Goal: Browse casually: Explore the website without a specific task or goal

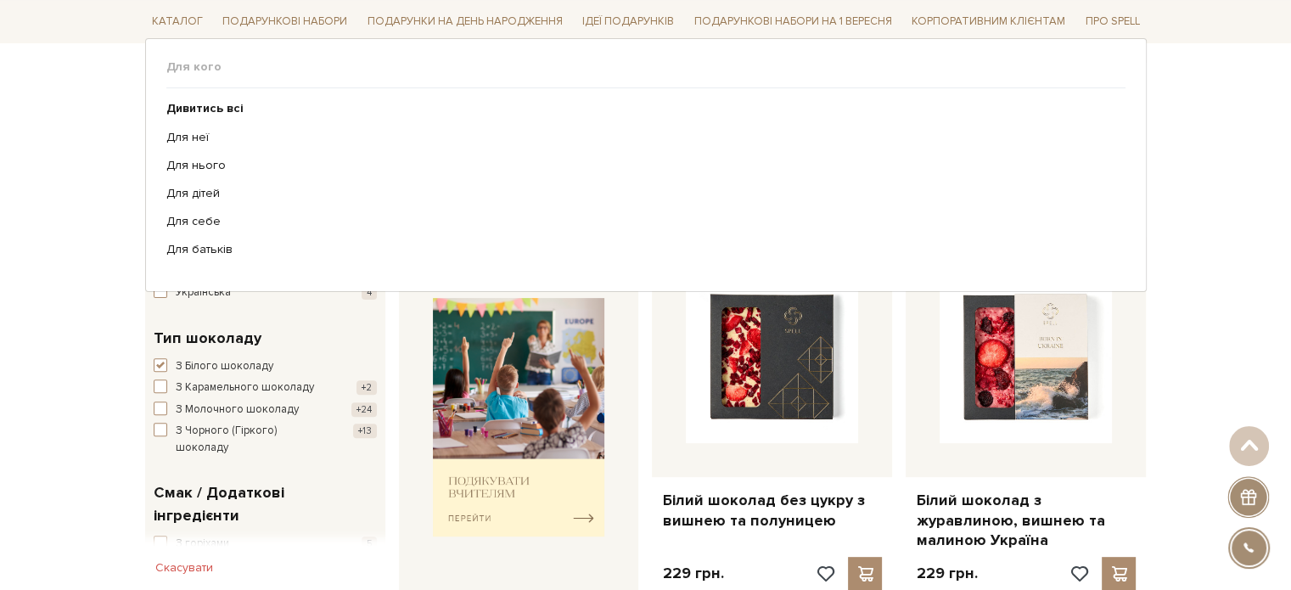
scroll to position [340, 0]
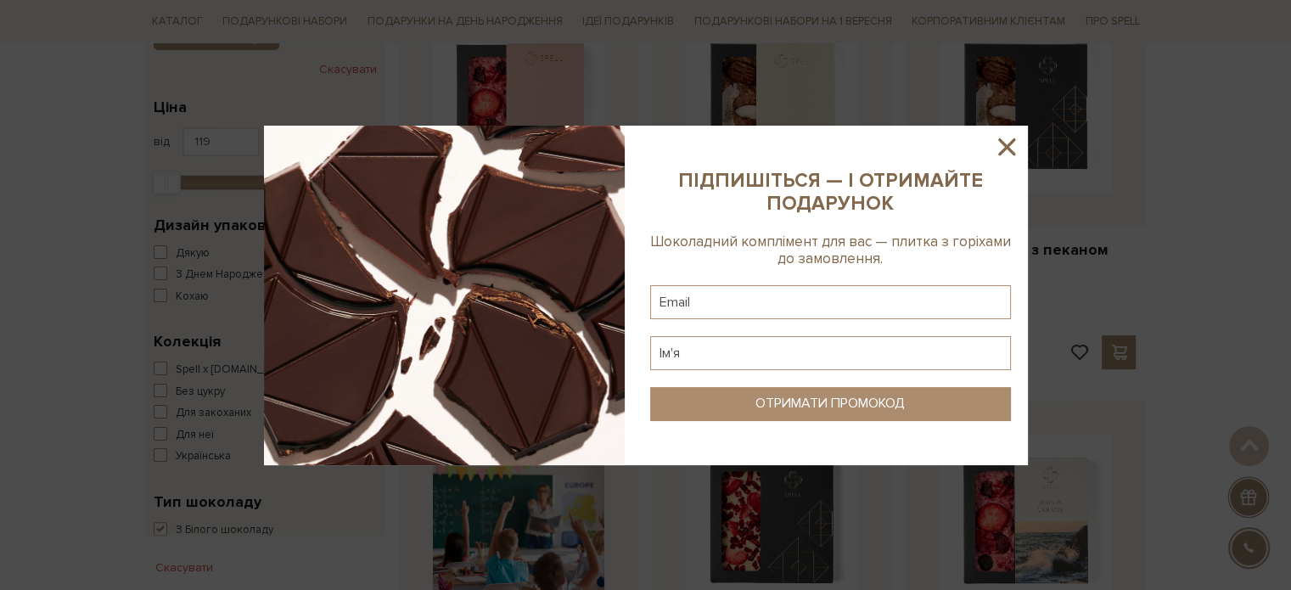
click at [1001, 149] on icon at bounding box center [1006, 146] width 29 height 29
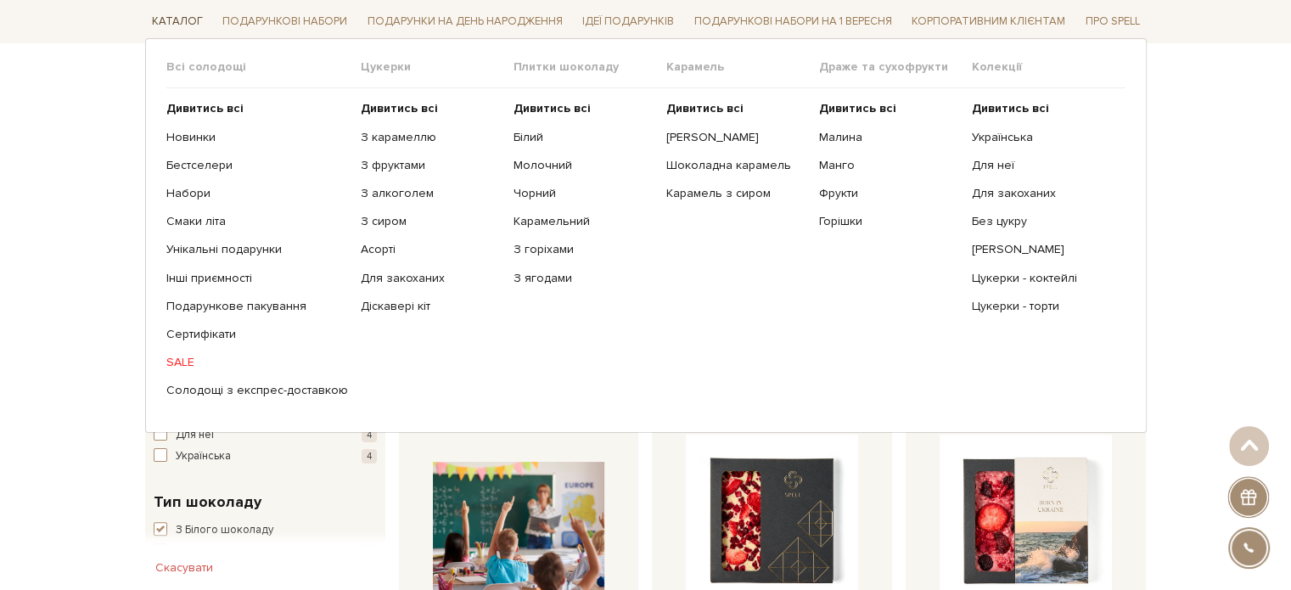
click at [175, 19] on link "Каталог" at bounding box center [177, 21] width 65 height 26
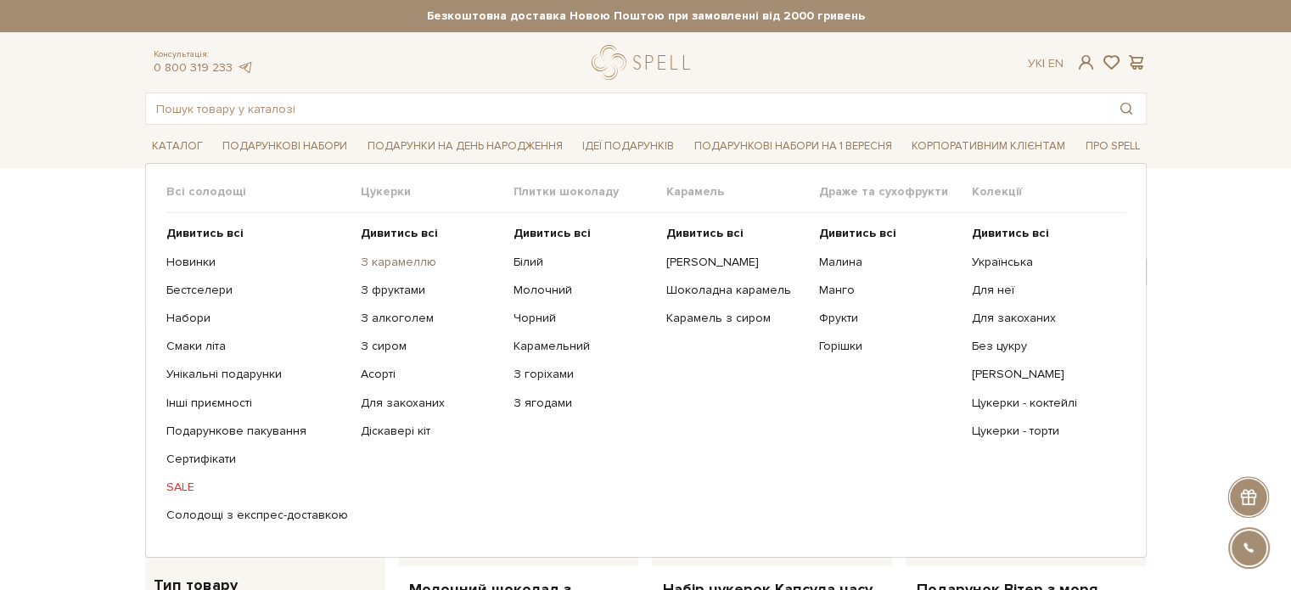
click at [413, 267] on link "З карамеллю" at bounding box center [431, 262] width 140 height 15
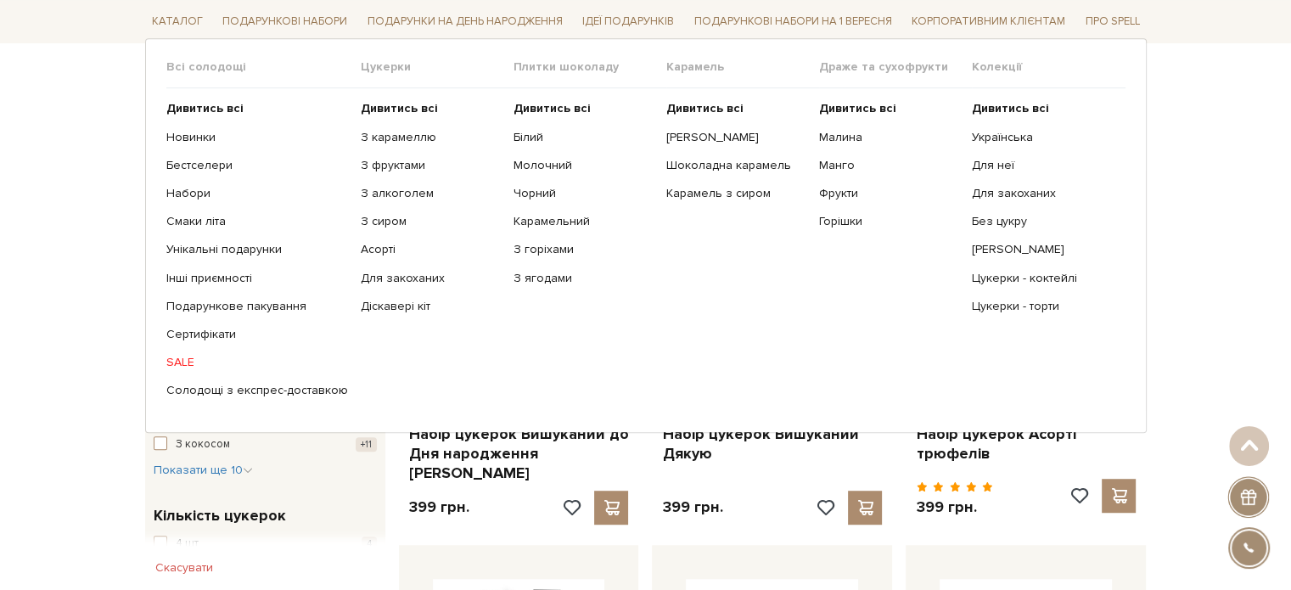
scroll to position [764, 0]
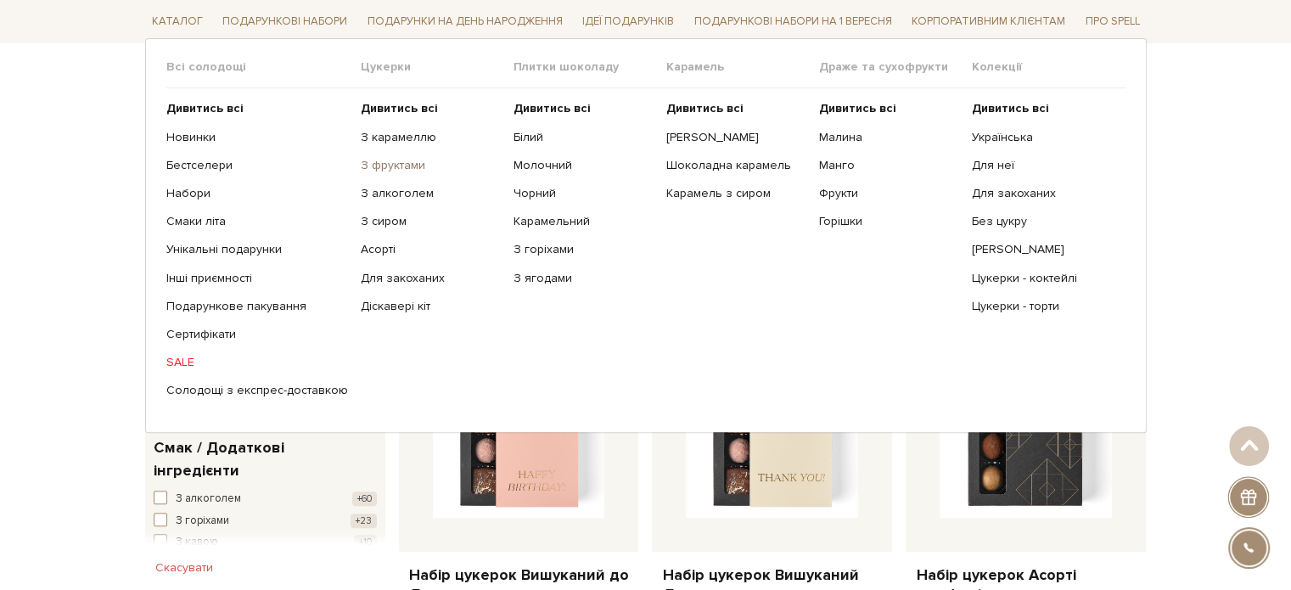
click at [390, 161] on link "З фруктами" at bounding box center [431, 165] width 140 height 15
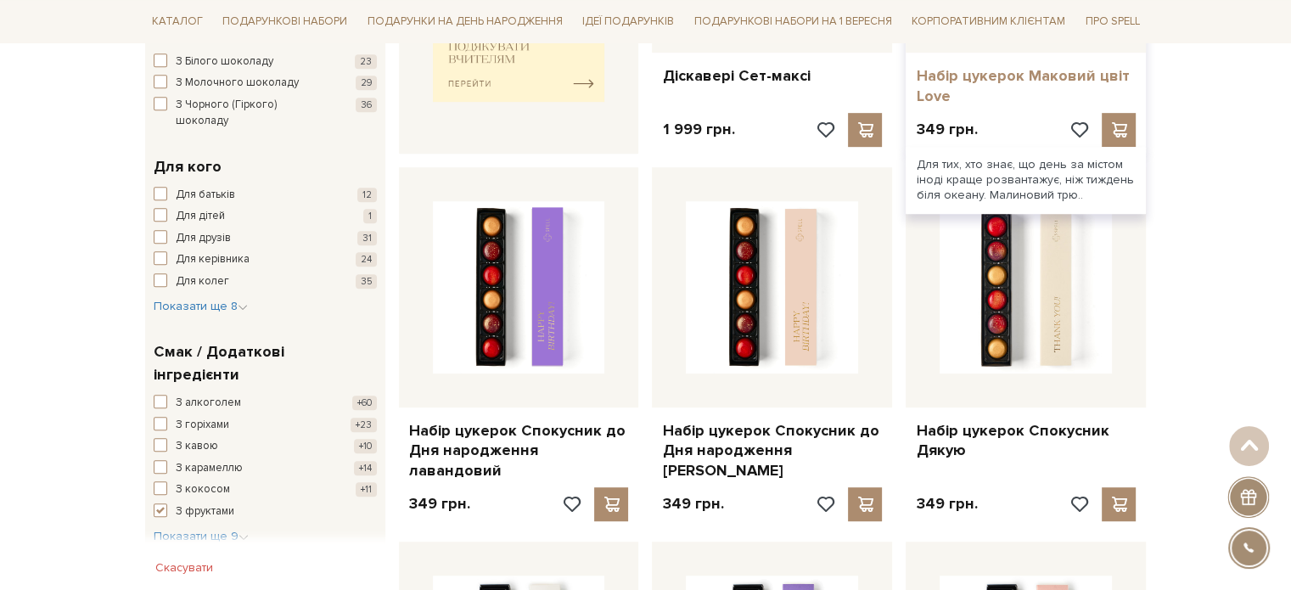
scroll to position [934, 0]
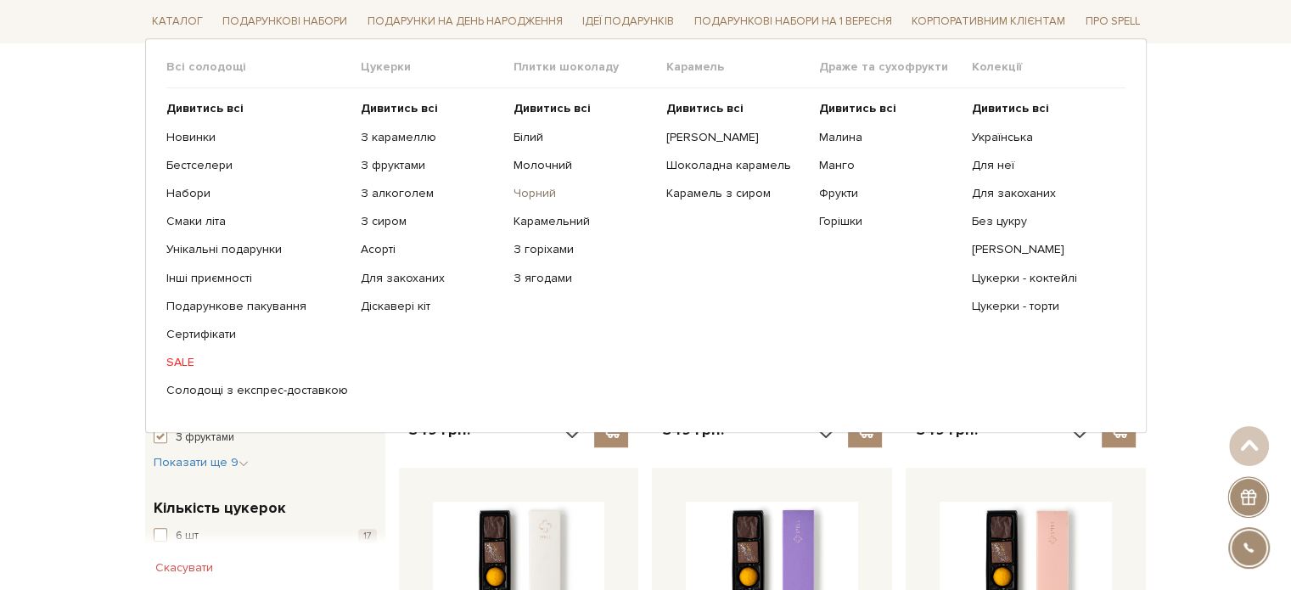
click at [523, 196] on link "Чорний" at bounding box center [584, 193] width 140 height 15
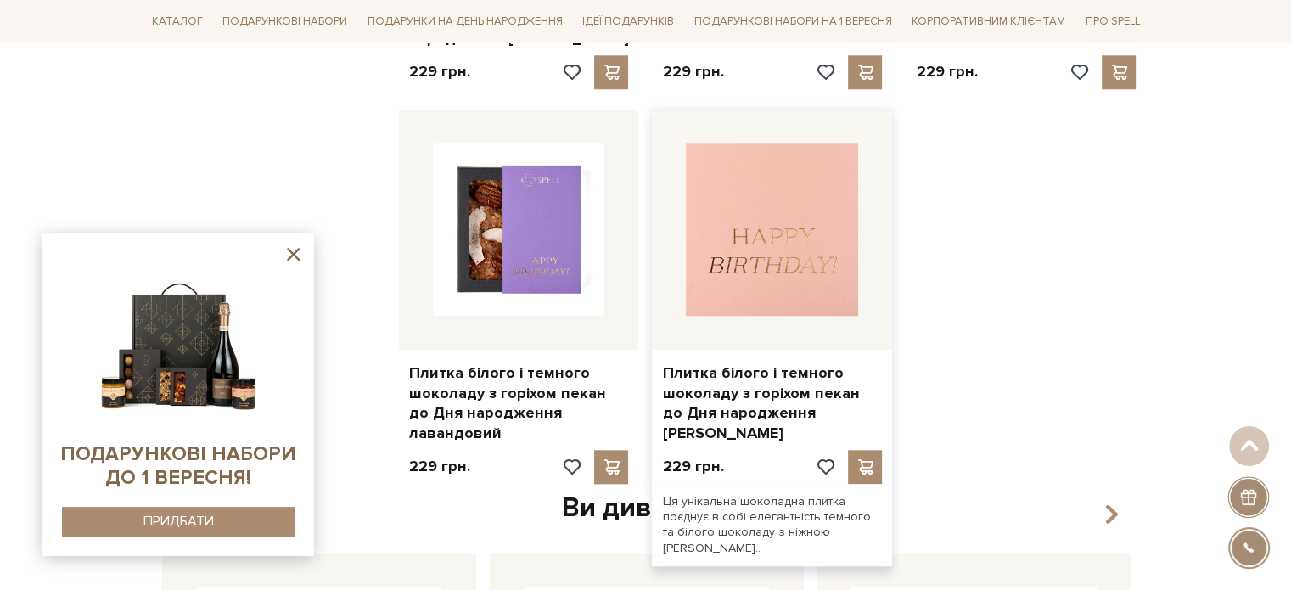
scroll to position [1613, 0]
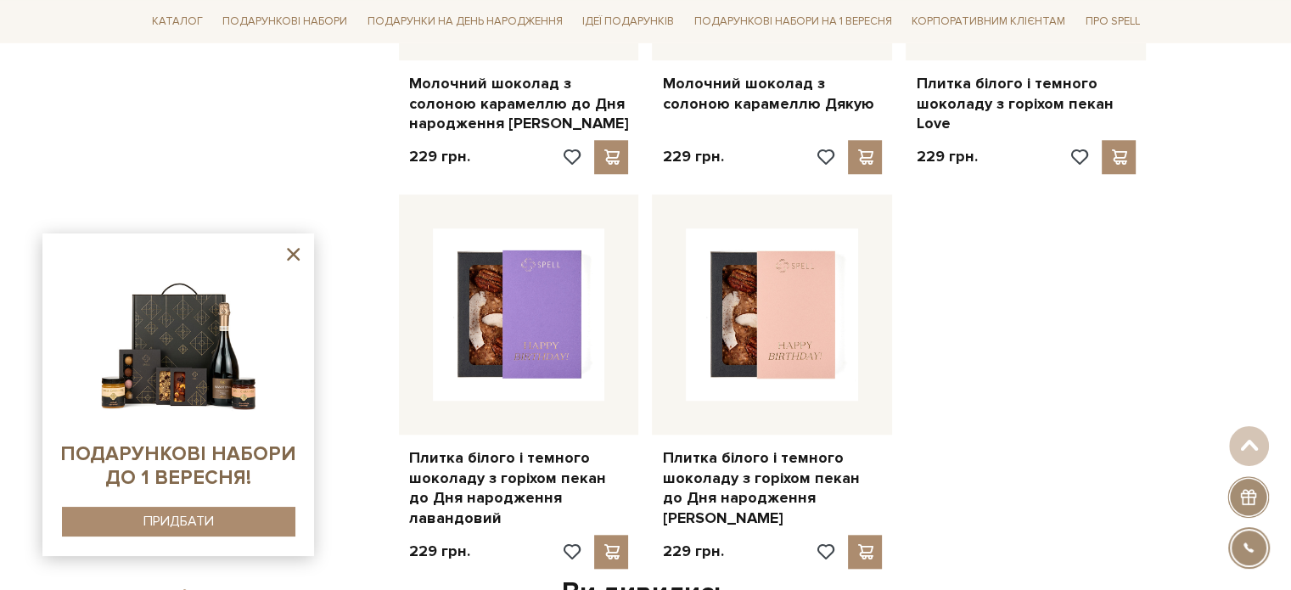
click at [291, 255] on icon at bounding box center [293, 254] width 21 height 21
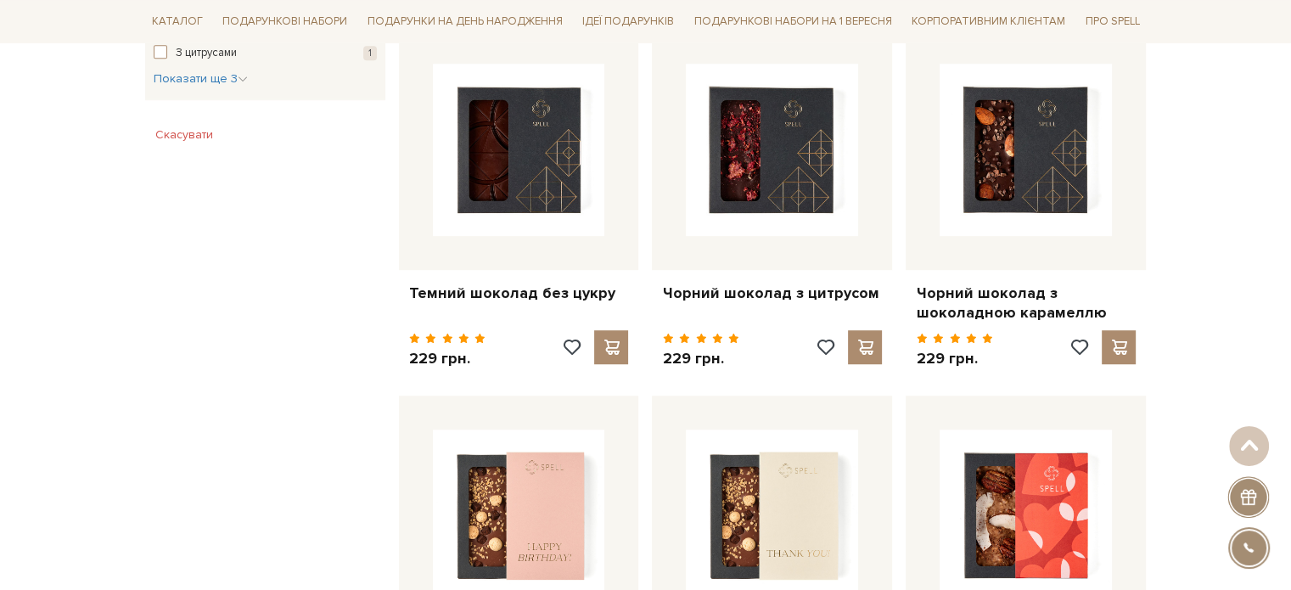
scroll to position [934, 0]
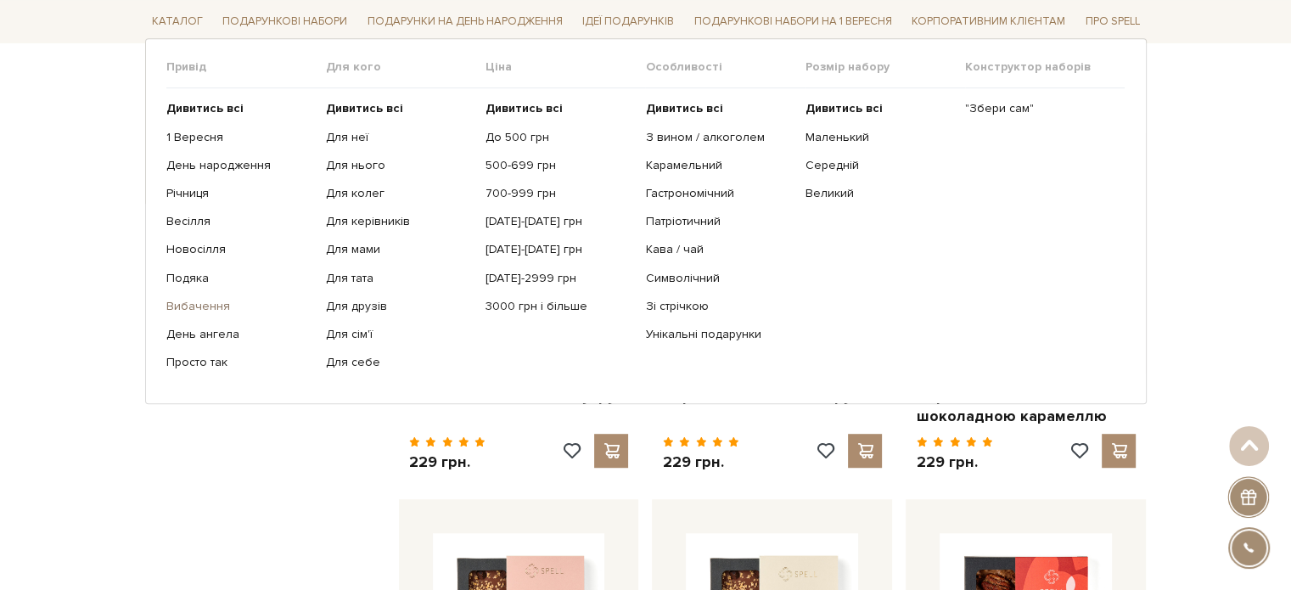
click at [205, 308] on link "Вибачення" at bounding box center [239, 306] width 147 height 15
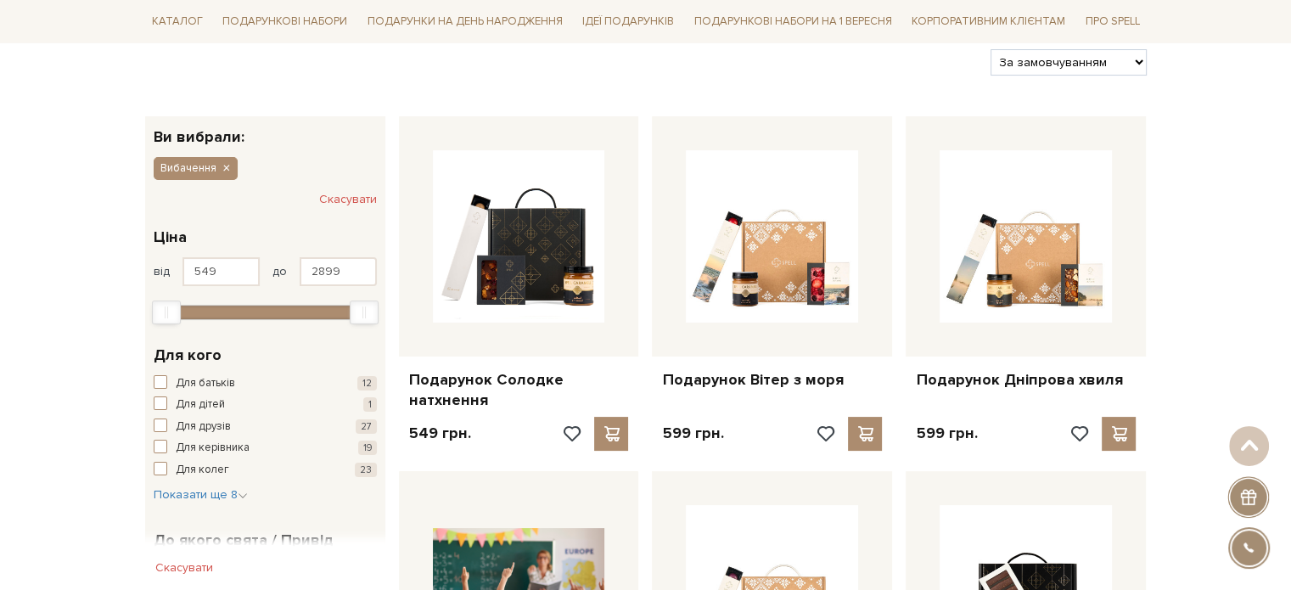
scroll to position [170, 0]
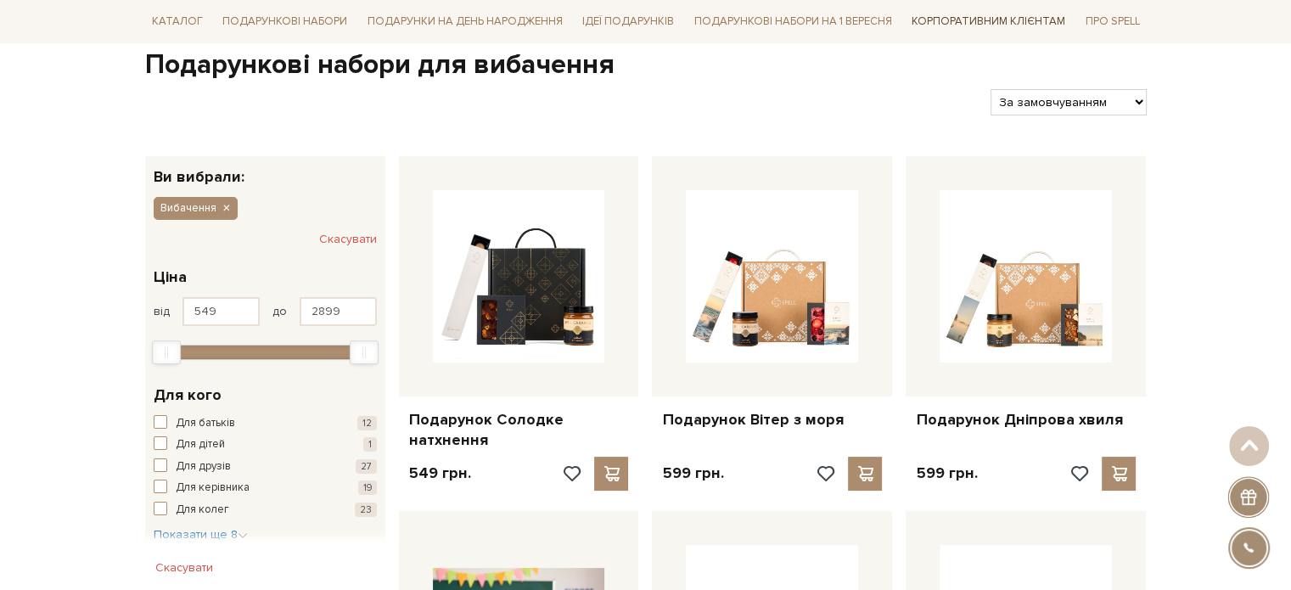
click at [985, 15] on link "Корпоративним клієнтам" at bounding box center [988, 21] width 167 height 29
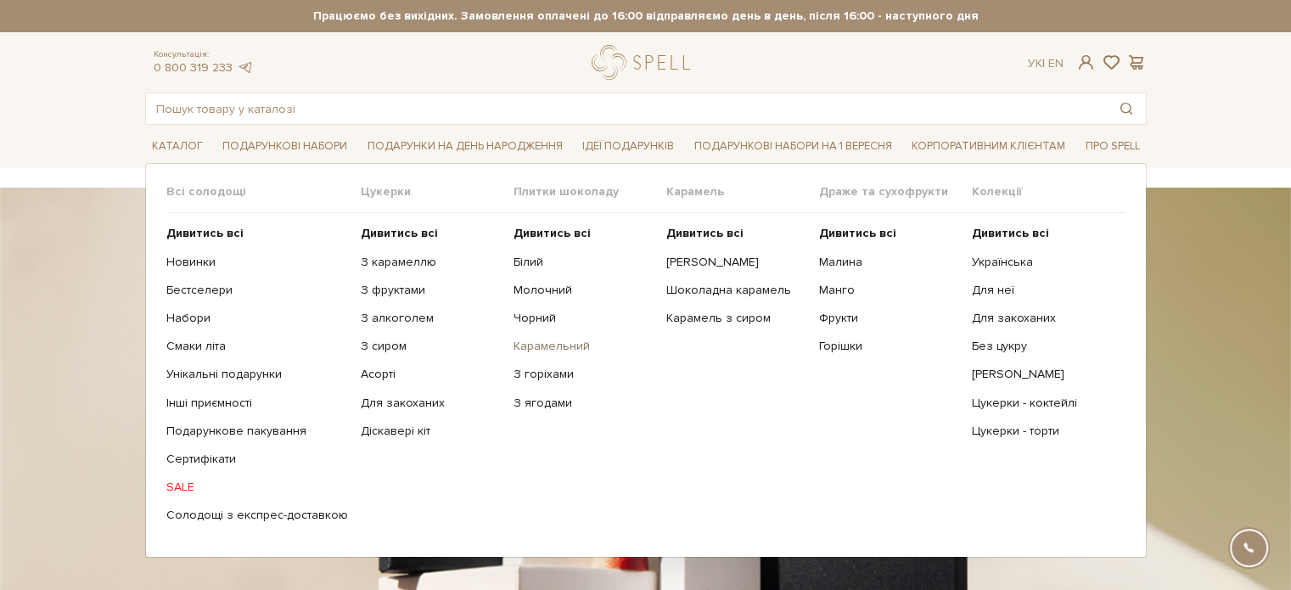
click at [528, 338] on ul "Дивитись всі Білий Молочний Чорний Карамельний З горіхами" at bounding box center [590, 374] width 153 height 323
click at [528, 340] on link "Карамельний" at bounding box center [584, 346] width 140 height 15
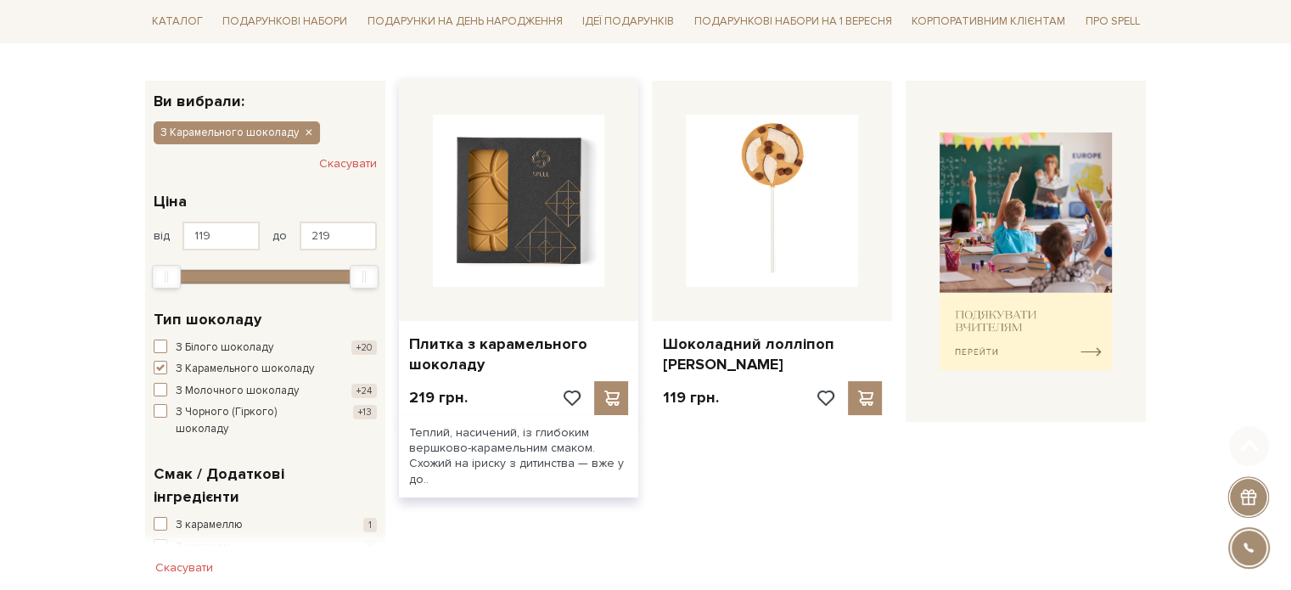
scroll to position [255, 0]
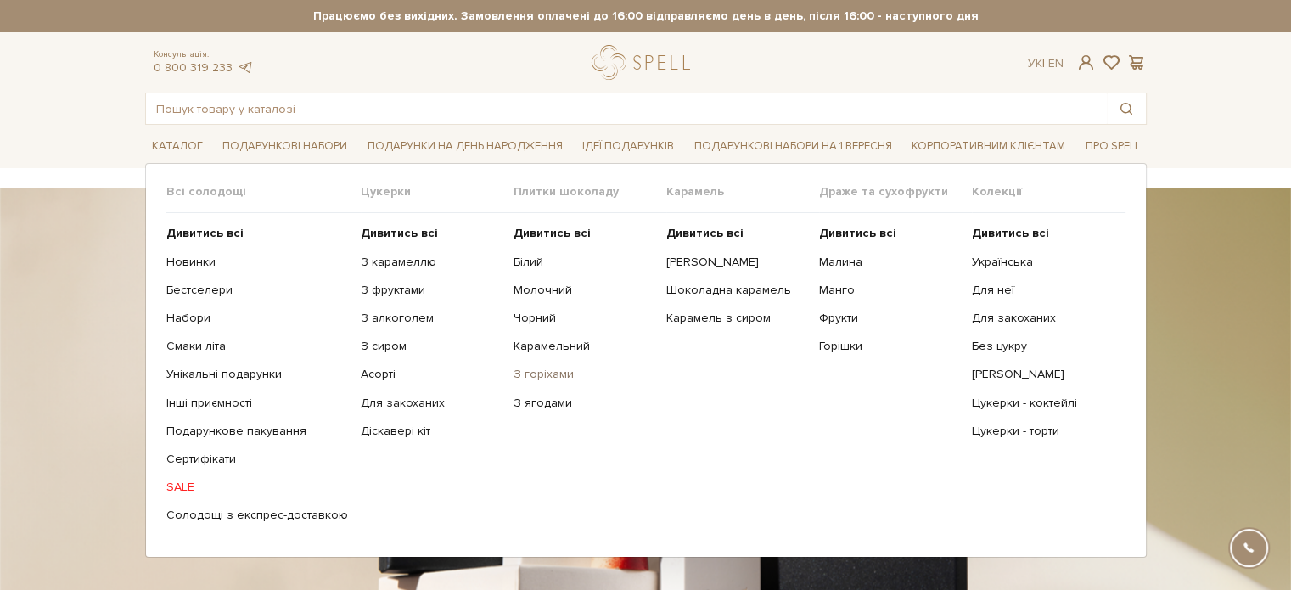
click at [535, 376] on link "З горіхами" at bounding box center [584, 374] width 140 height 15
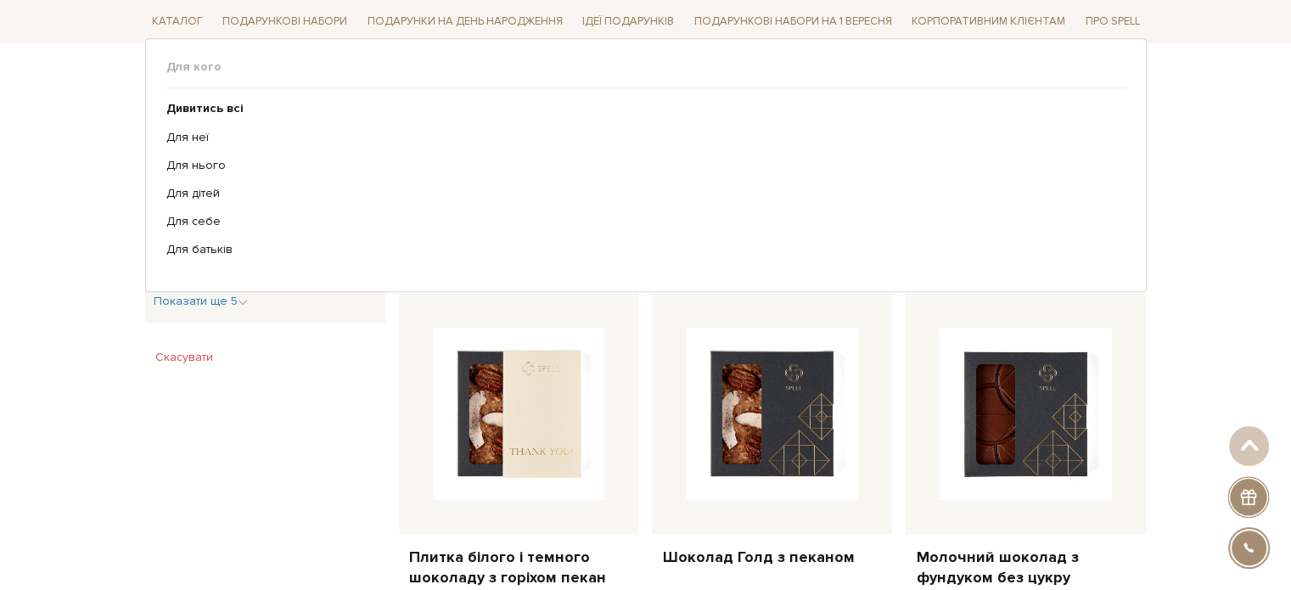
scroll to position [764, 0]
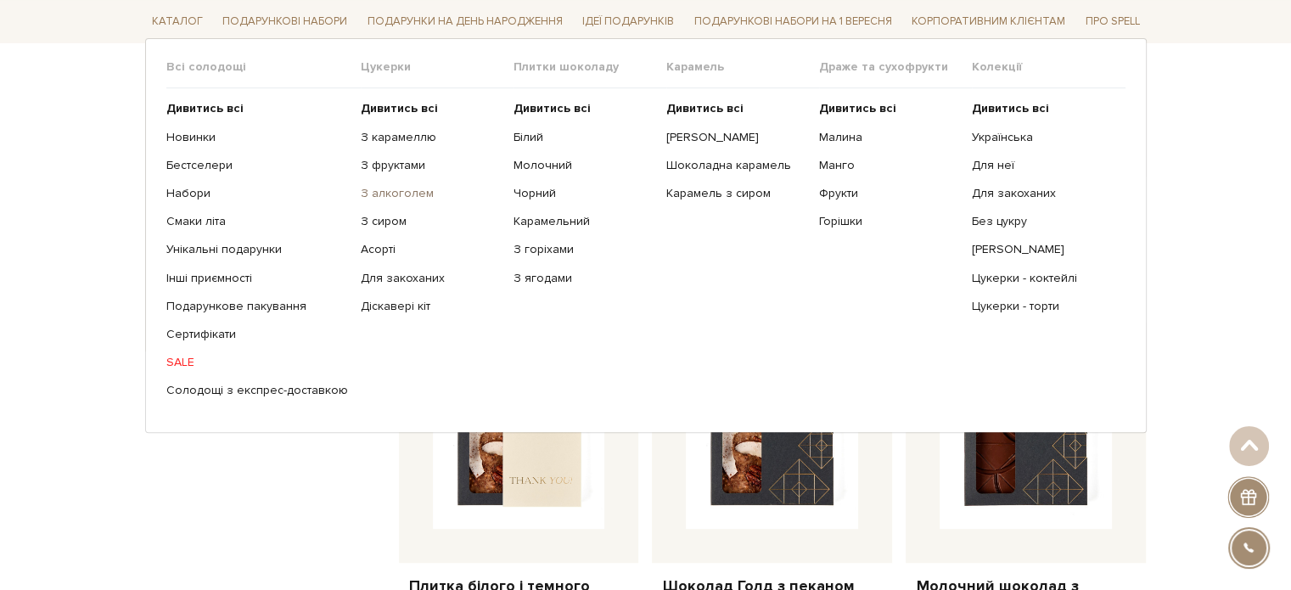
click at [366, 187] on link "З алкоголем" at bounding box center [431, 193] width 140 height 15
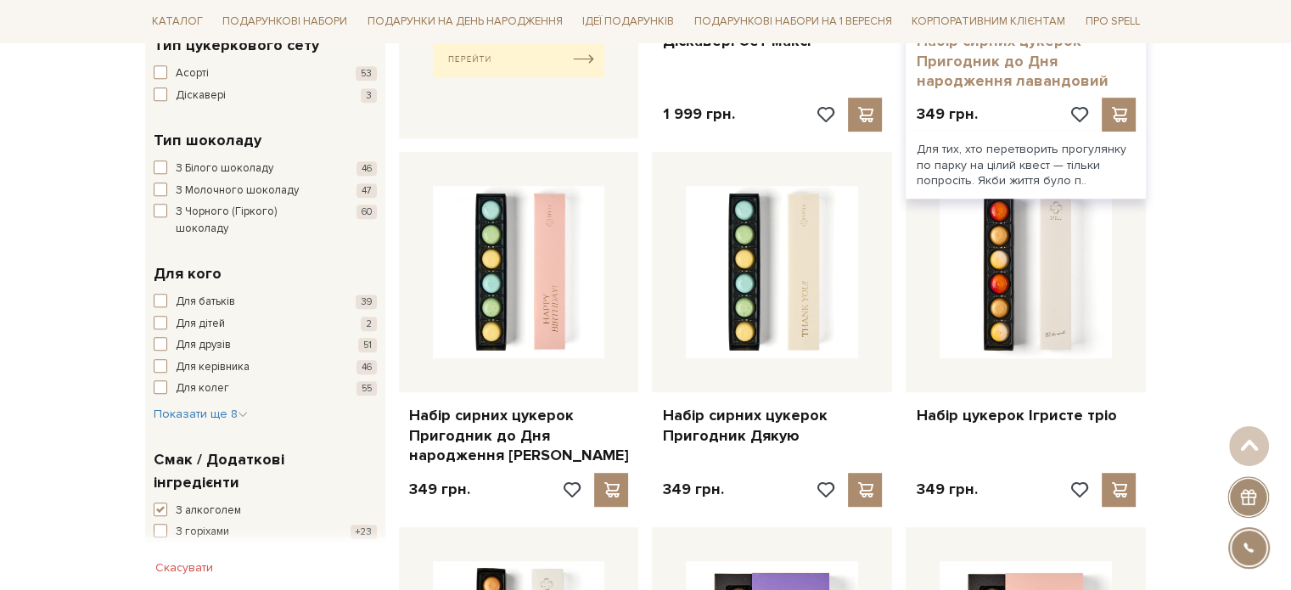
scroll to position [934, 0]
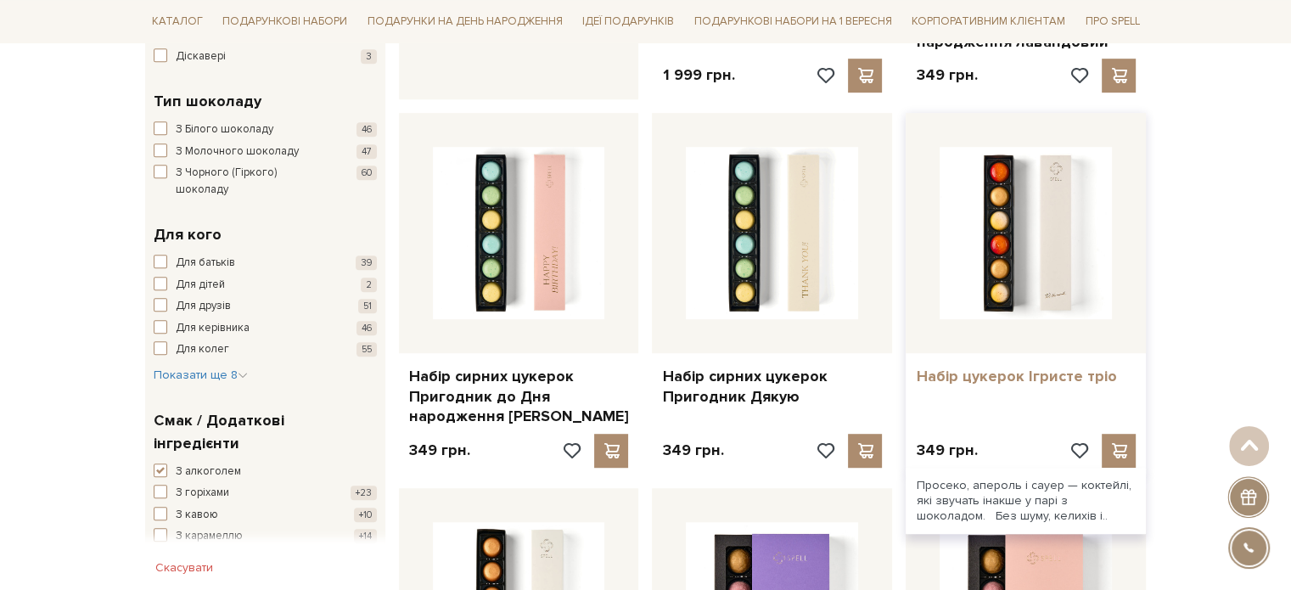
click at [1043, 376] on link "Набір цукерок Ігристе тріо" at bounding box center [1026, 377] width 220 height 20
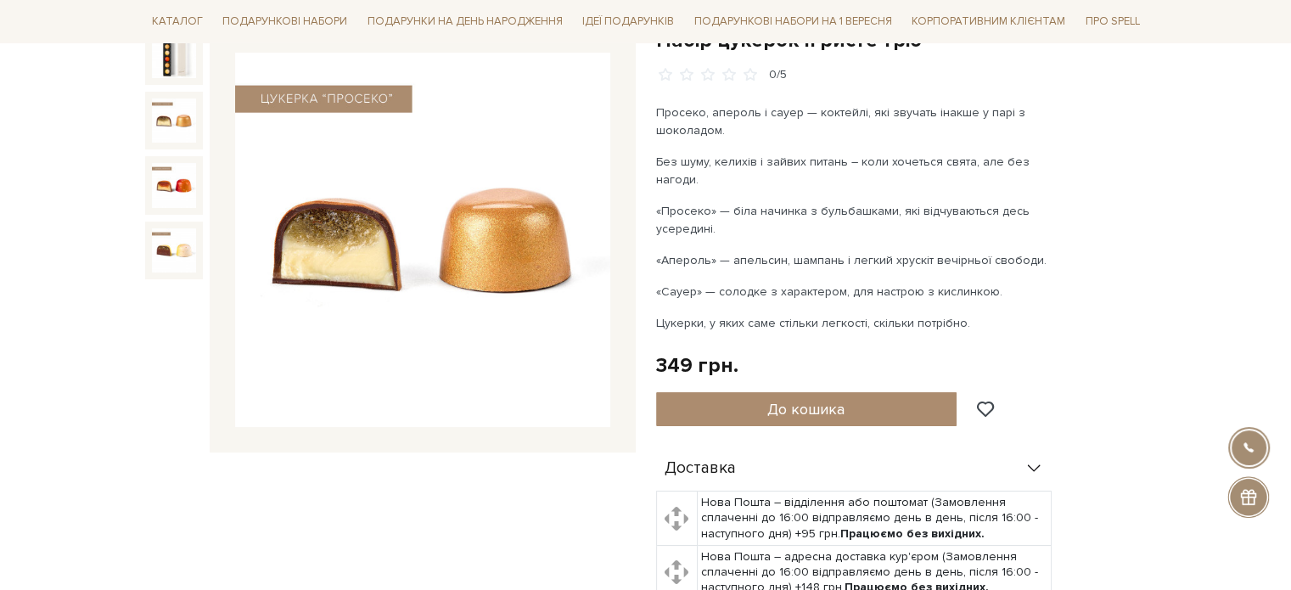
scroll to position [85, 0]
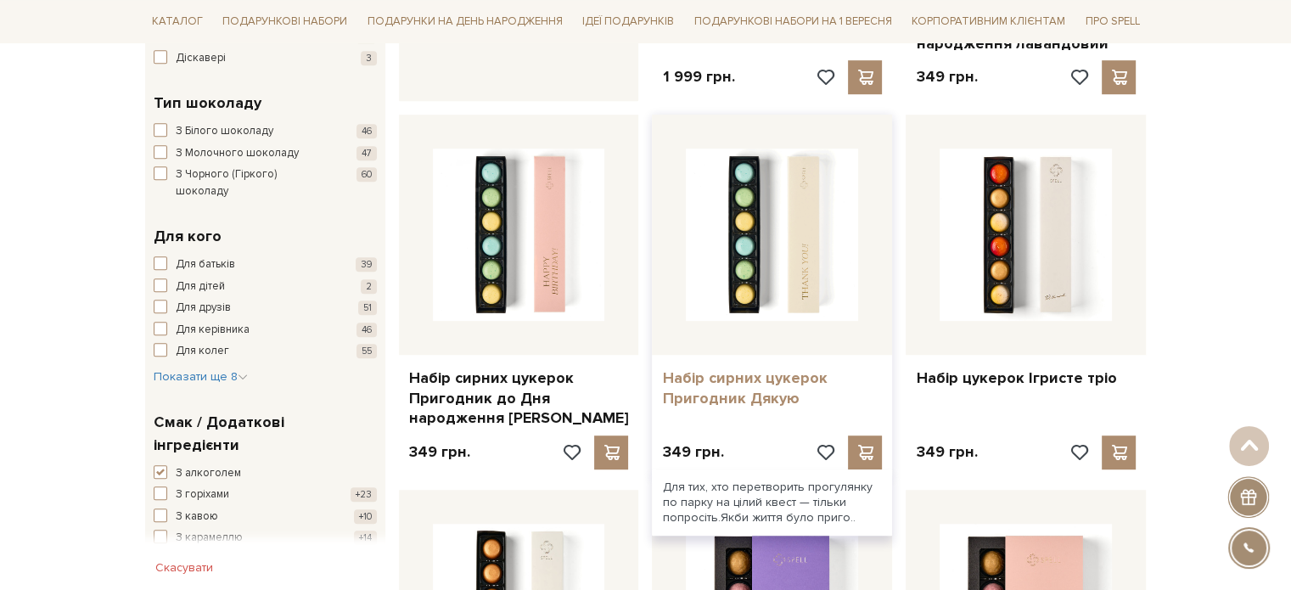
click at [760, 382] on link "Набір сирних цукерок Пригодник Дякую" at bounding box center [772, 388] width 220 height 40
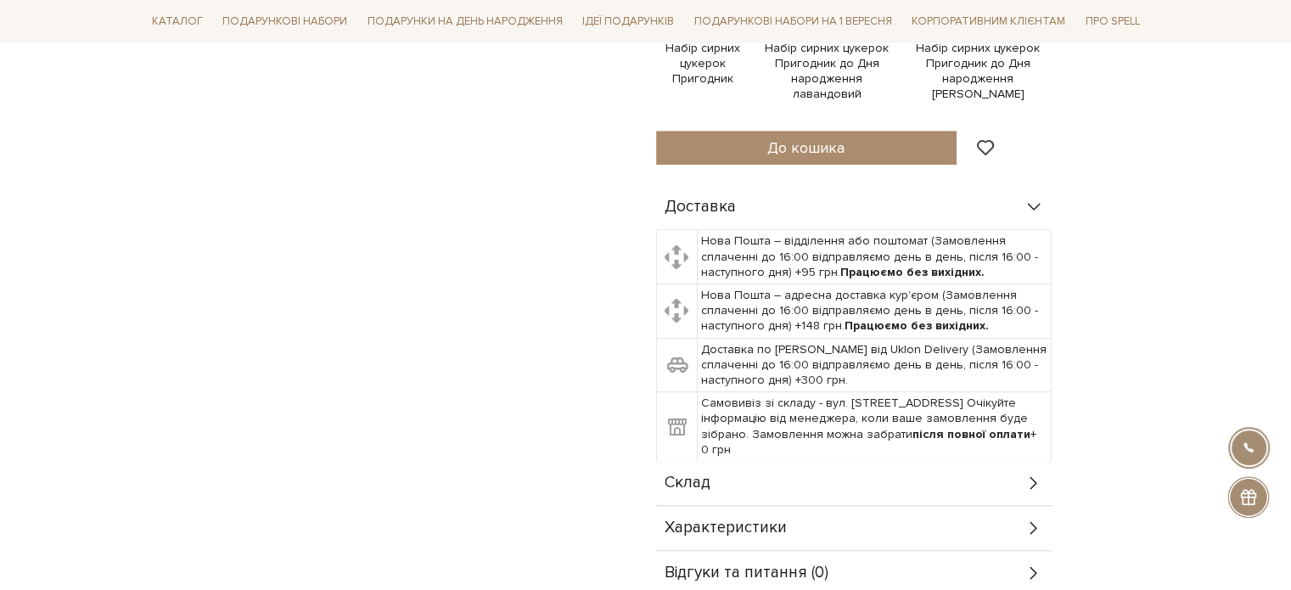
scroll to position [849, 0]
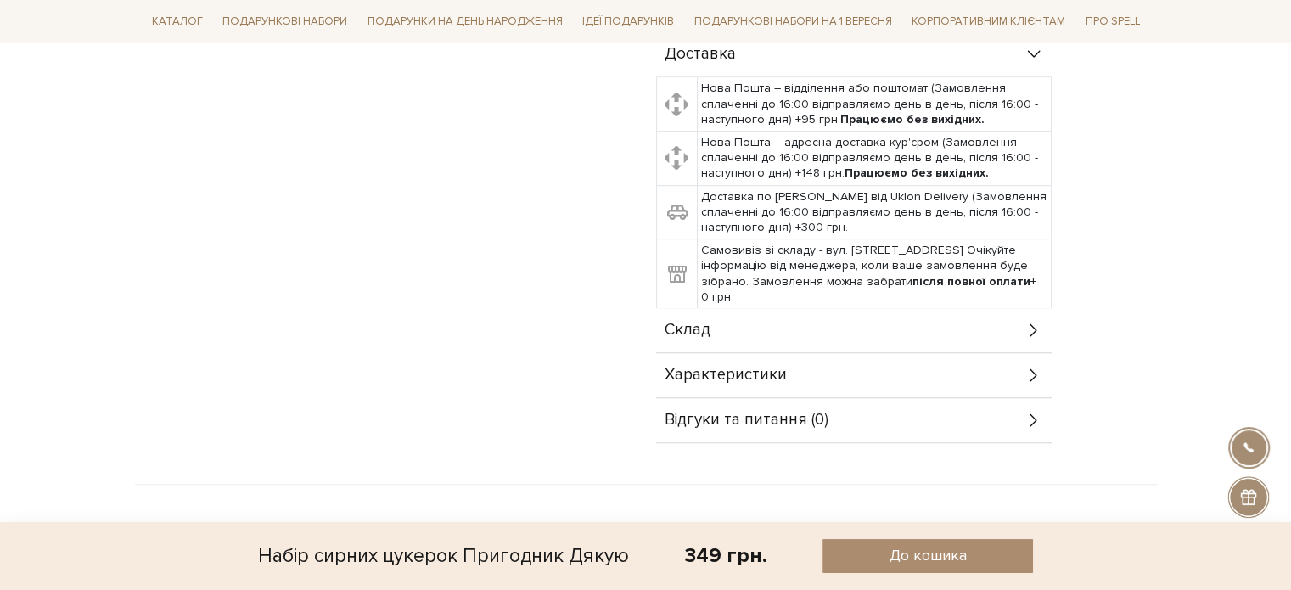
click at [733, 329] on div "Склад" at bounding box center [854, 330] width 396 height 44
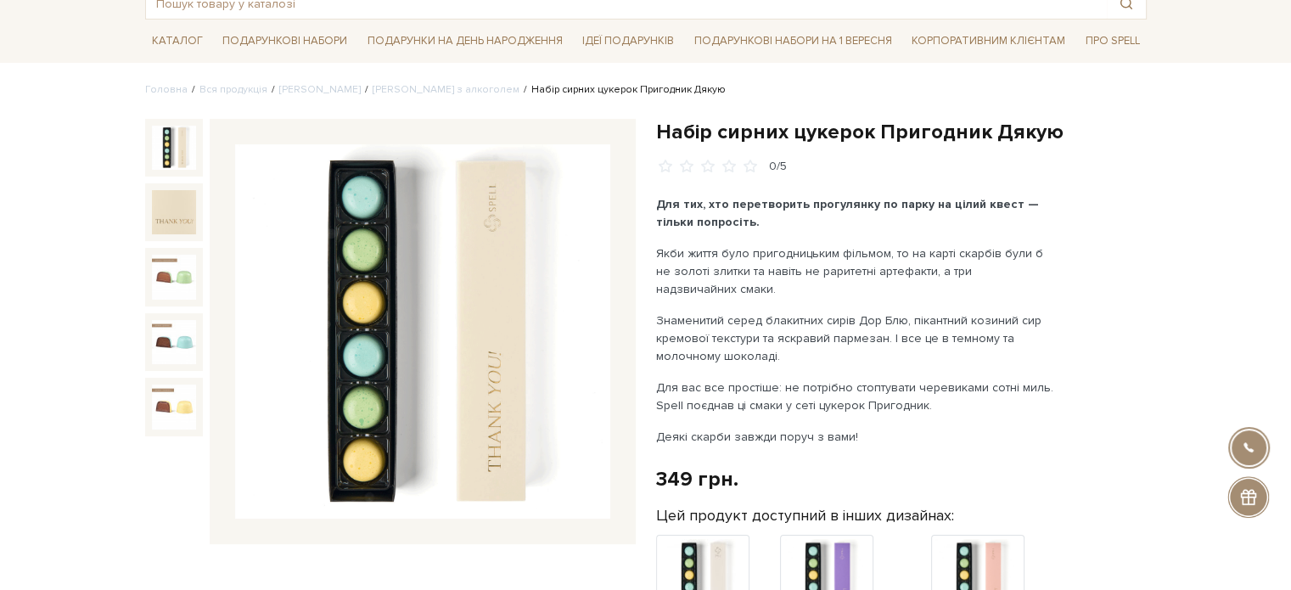
scroll to position [0, 0]
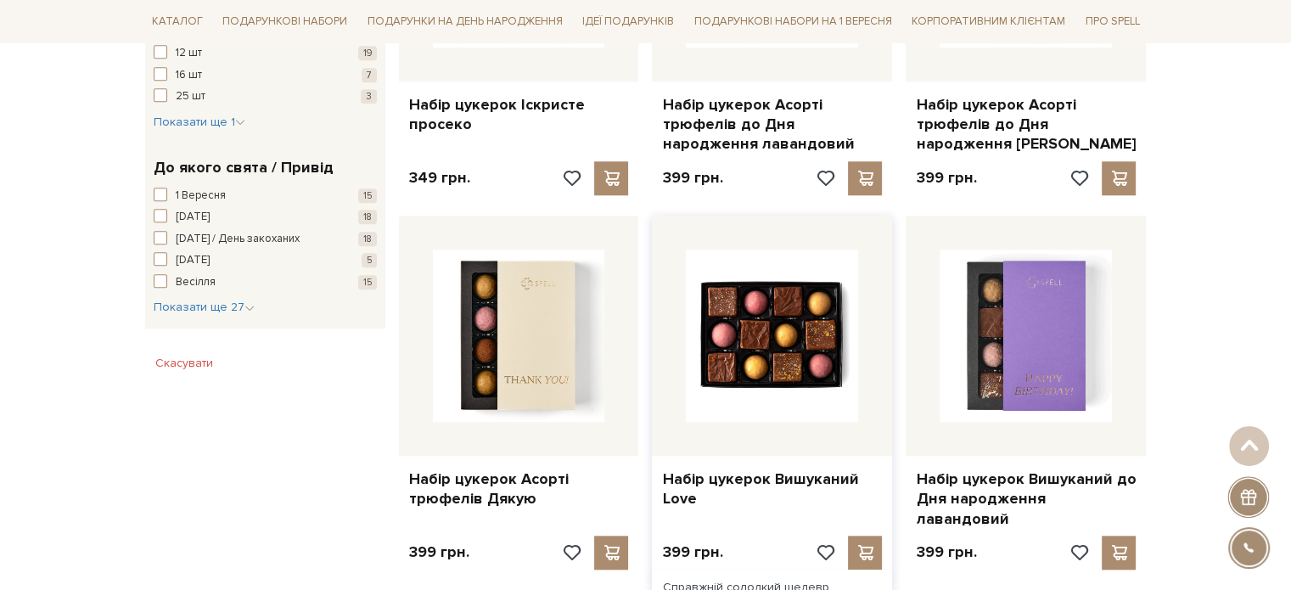
scroll to position [1609, 0]
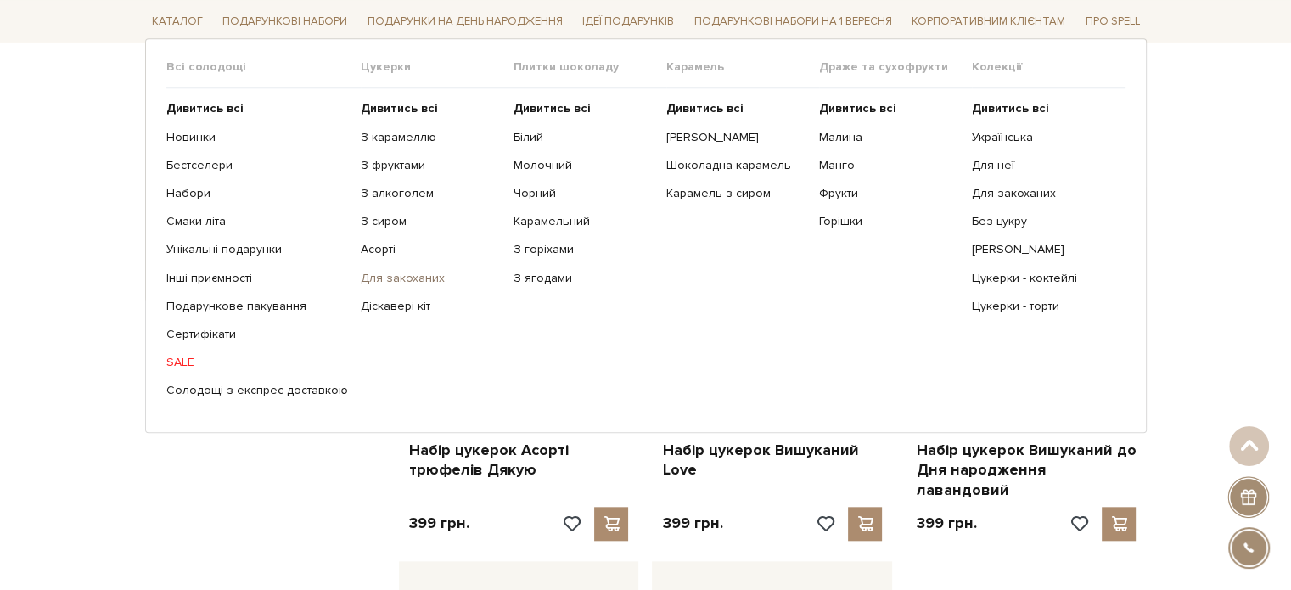
click at [376, 271] on link "Для закоханих" at bounding box center [431, 277] width 140 height 15
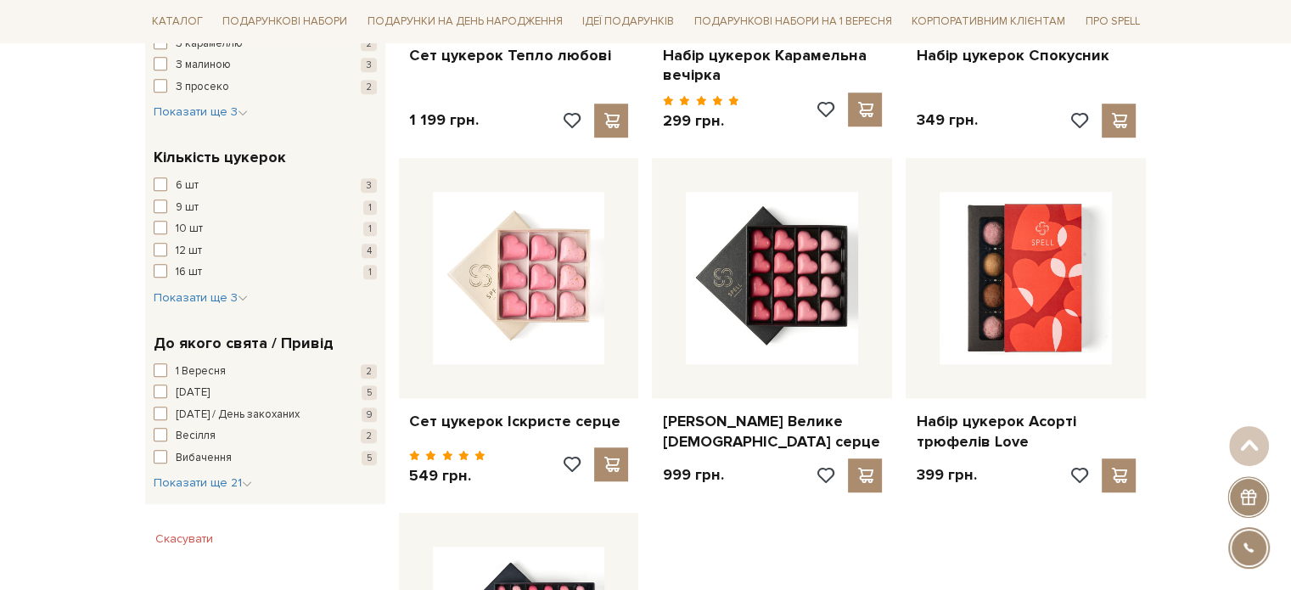
scroll to position [1273, 0]
